Goal: Find specific page/section: Find specific page/section

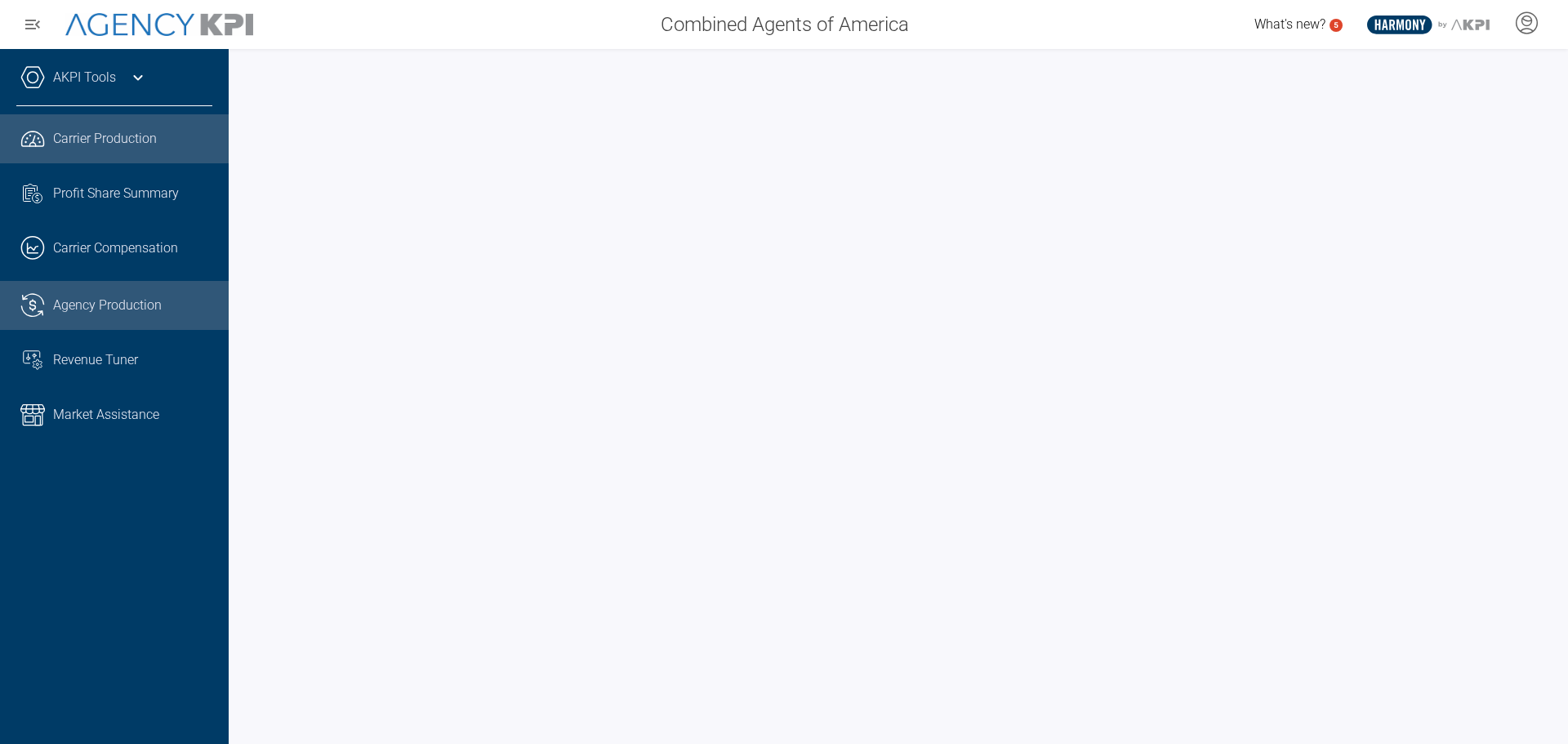
click at [140, 313] on span "Agency Production" at bounding box center [107, 305] width 109 height 20
click at [128, 124] on link ".cls-1{fill:none;stroke:#221f20;stroke-linecap:round;stroke-linejoin:round;stro…" at bounding box center [114, 138] width 229 height 49
click at [194, 307] on div "Agency Production" at bounding box center [133, 305] width 159 height 20
click at [69, 142] on span "Carrier Production" at bounding box center [105, 138] width 104 height 20
click at [108, 308] on span "Agency Production" at bounding box center [107, 305] width 109 height 20
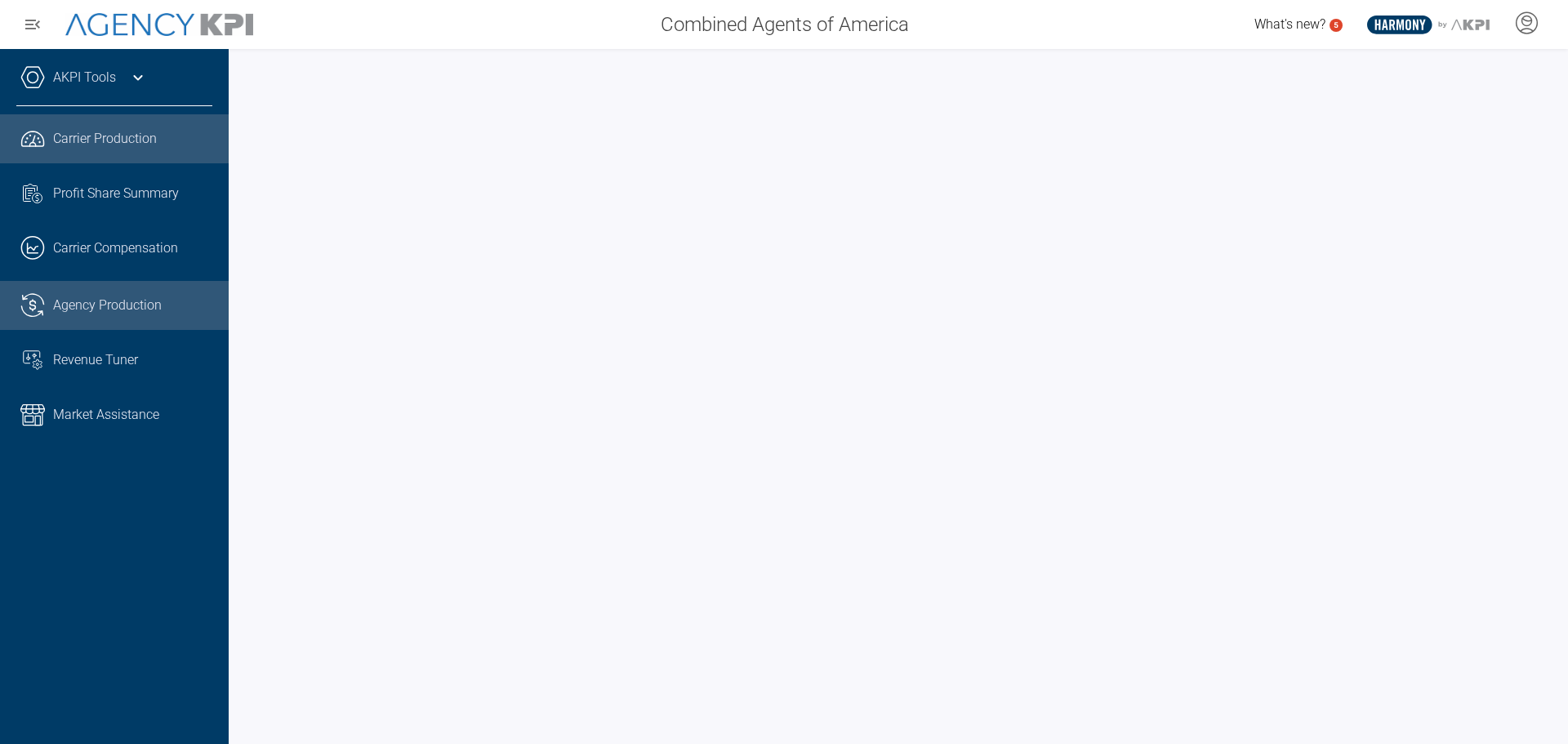
click at [128, 155] on link ".cls-1{fill:none;stroke:#221f20;stroke-linecap:round;stroke-linejoin:round;stro…" at bounding box center [114, 138] width 229 height 49
click at [119, 78] on div "AKPI Tools" at bounding box center [115, 86] width 196 height 41
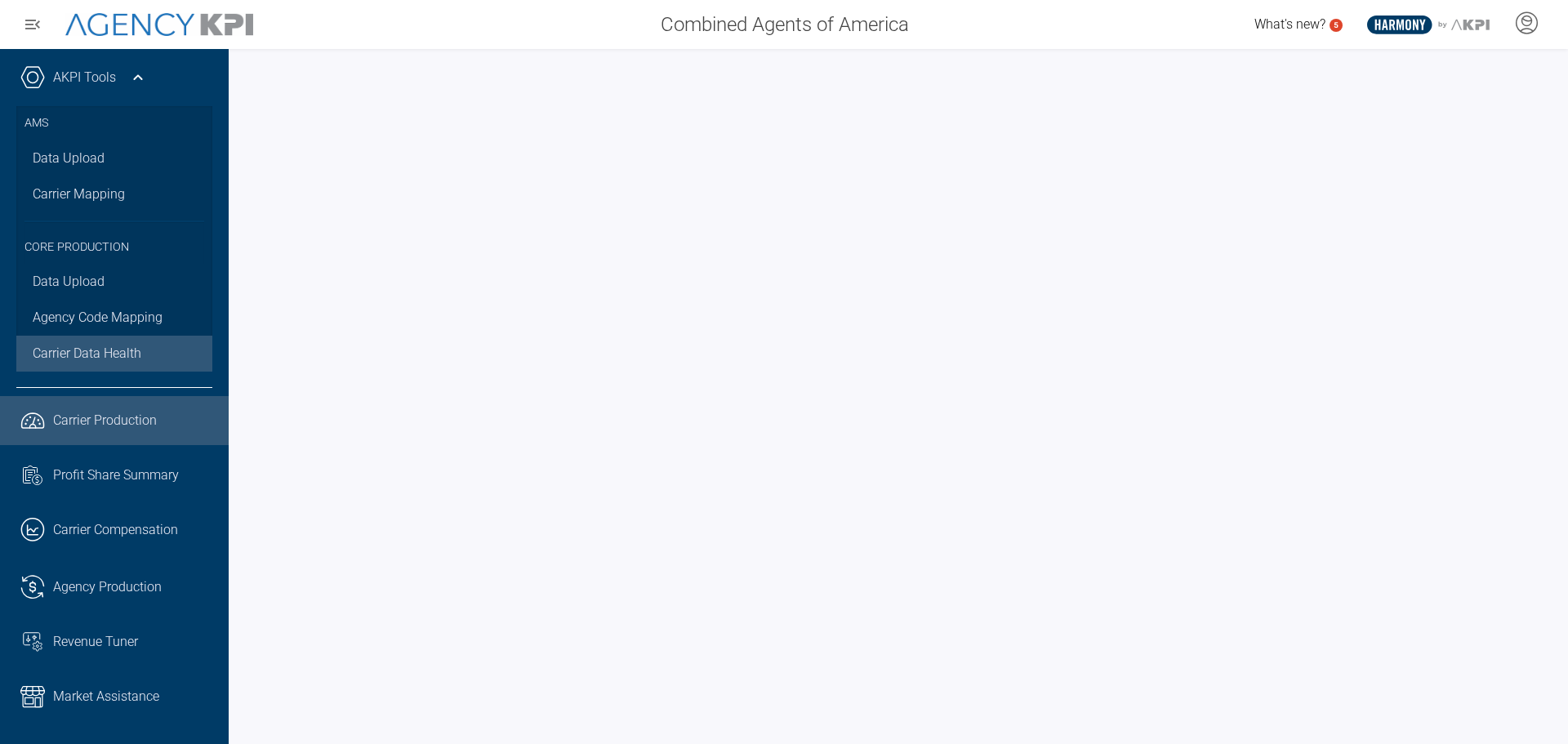
click at [72, 350] on span "Carrier Data Health" at bounding box center [86, 353] width 109 height 20
click at [94, 421] on span "Carrier Production" at bounding box center [105, 420] width 104 height 20
click at [1551, 374] on div at bounding box center [898, 397] width 1339 height 695
click at [231, 493] on div at bounding box center [898, 397] width 1339 height 695
click at [236, 575] on div at bounding box center [898, 397] width 1339 height 695
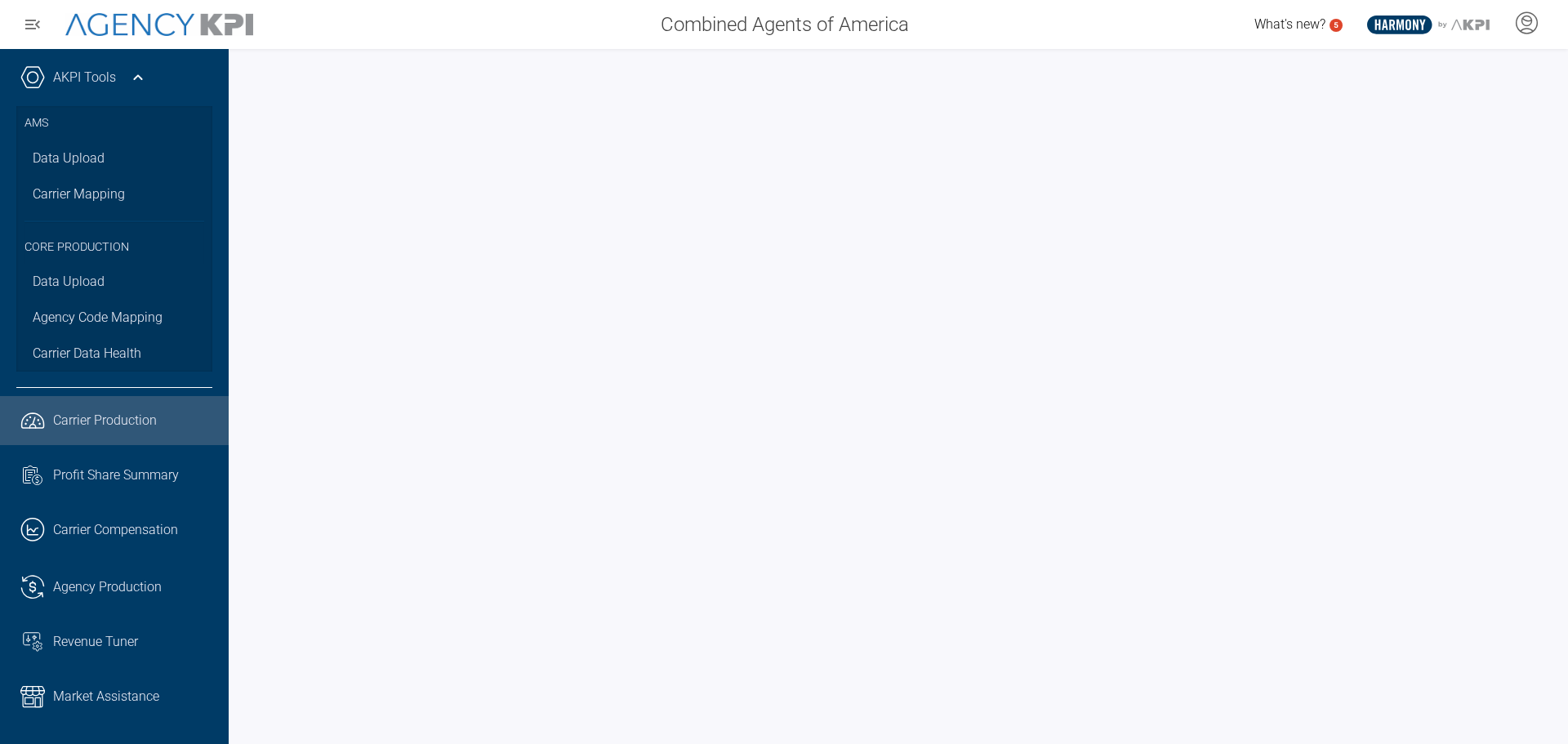
click at [235, 543] on div at bounding box center [898, 397] width 1339 height 695
click at [119, 346] on span "Carrier Data Health" at bounding box center [86, 353] width 109 height 20
click at [98, 421] on span "Carrier Production" at bounding box center [105, 420] width 104 height 20
drag, startPoint x: 140, startPoint y: 71, endPoint x: 159, endPoint y: 71, distance: 19.0
click at [140, 71] on icon at bounding box center [138, 78] width 20 height 20
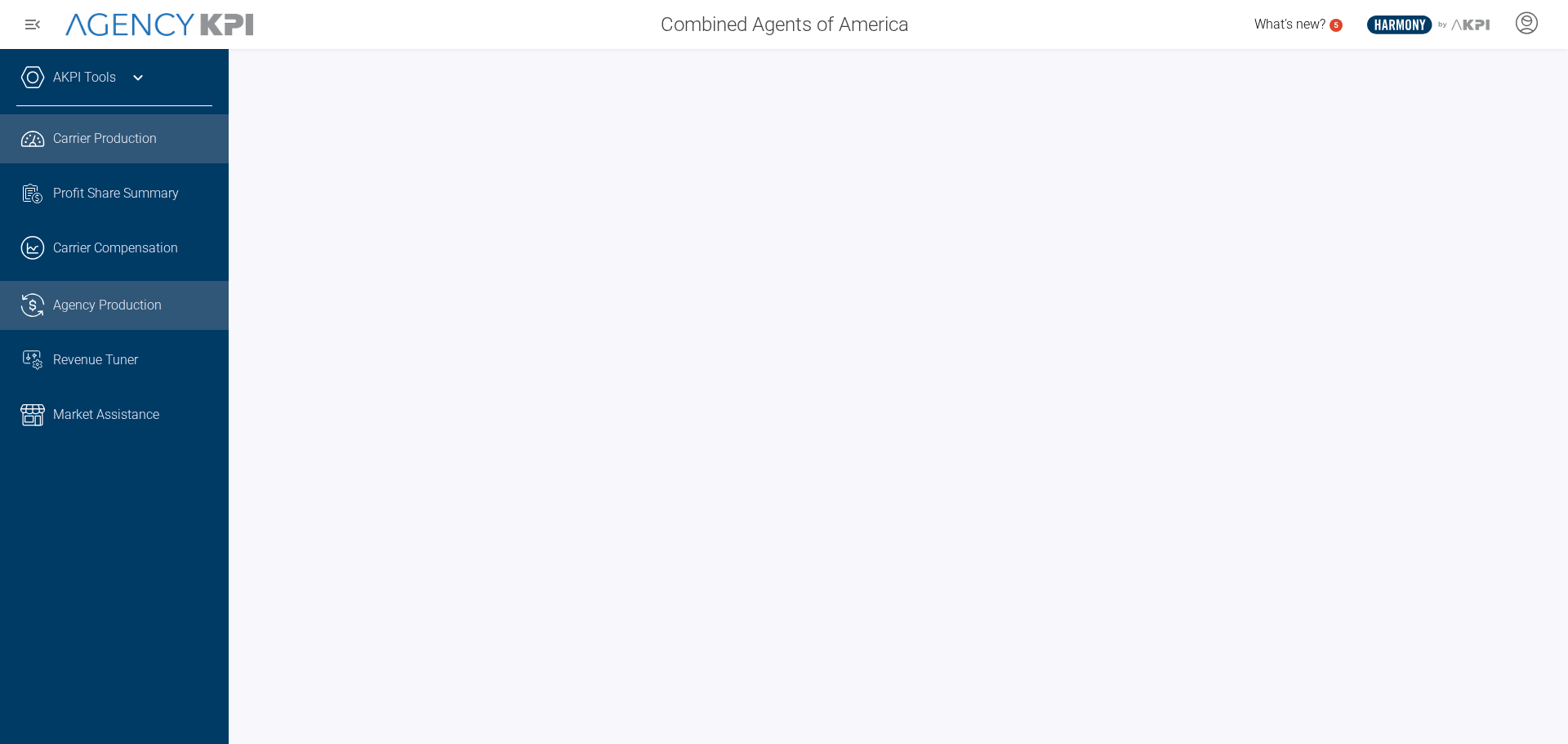
click at [131, 303] on span "Agency Production" at bounding box center [107, 305] width 109 height 20
